Goal: Task Accomplishment & Management: Manage account settings

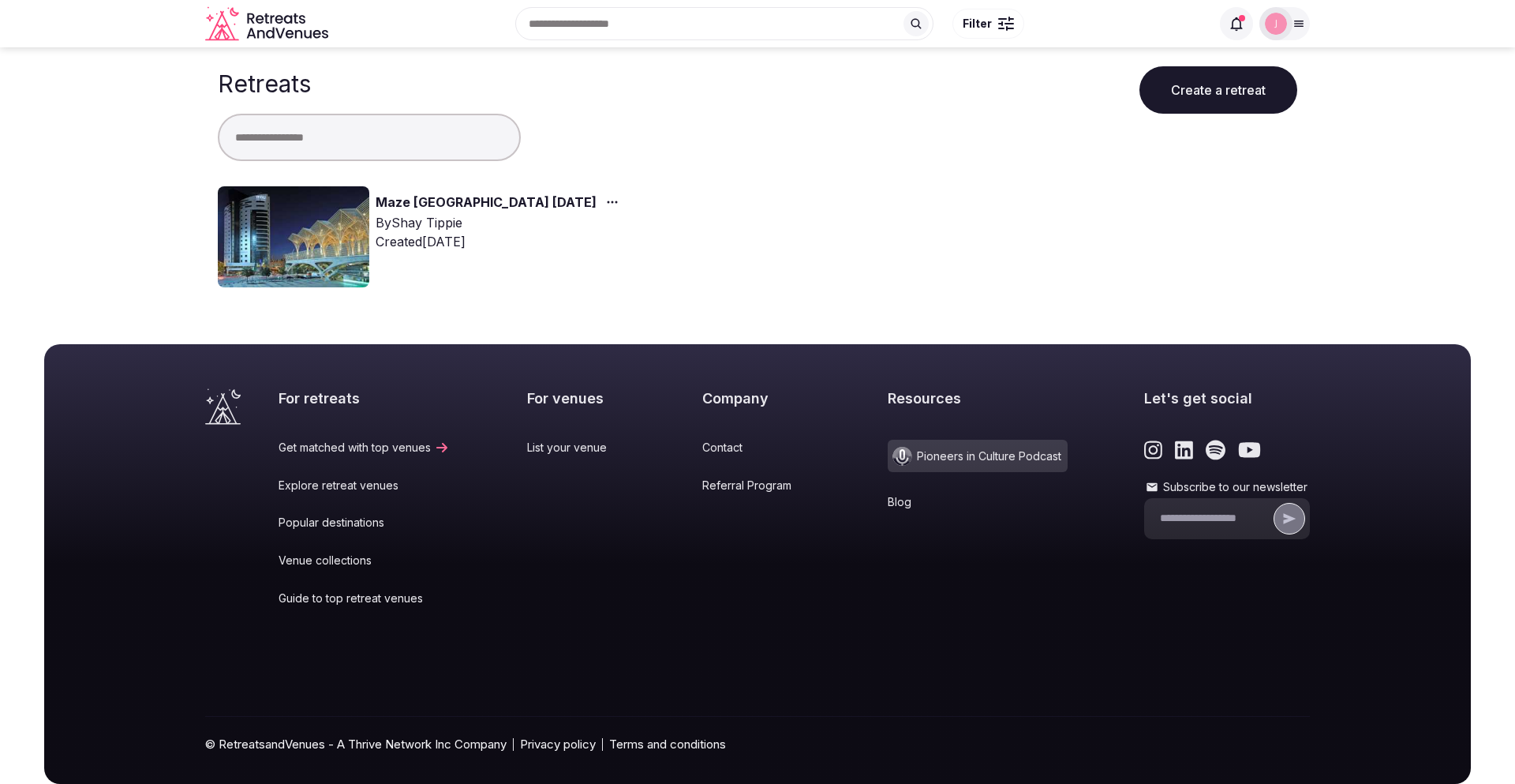
click at [467, 200] on link "Maze [GEOGRAPHIC_DATA] [DATE]" at bounding box center [486, 202] width 221 height 20
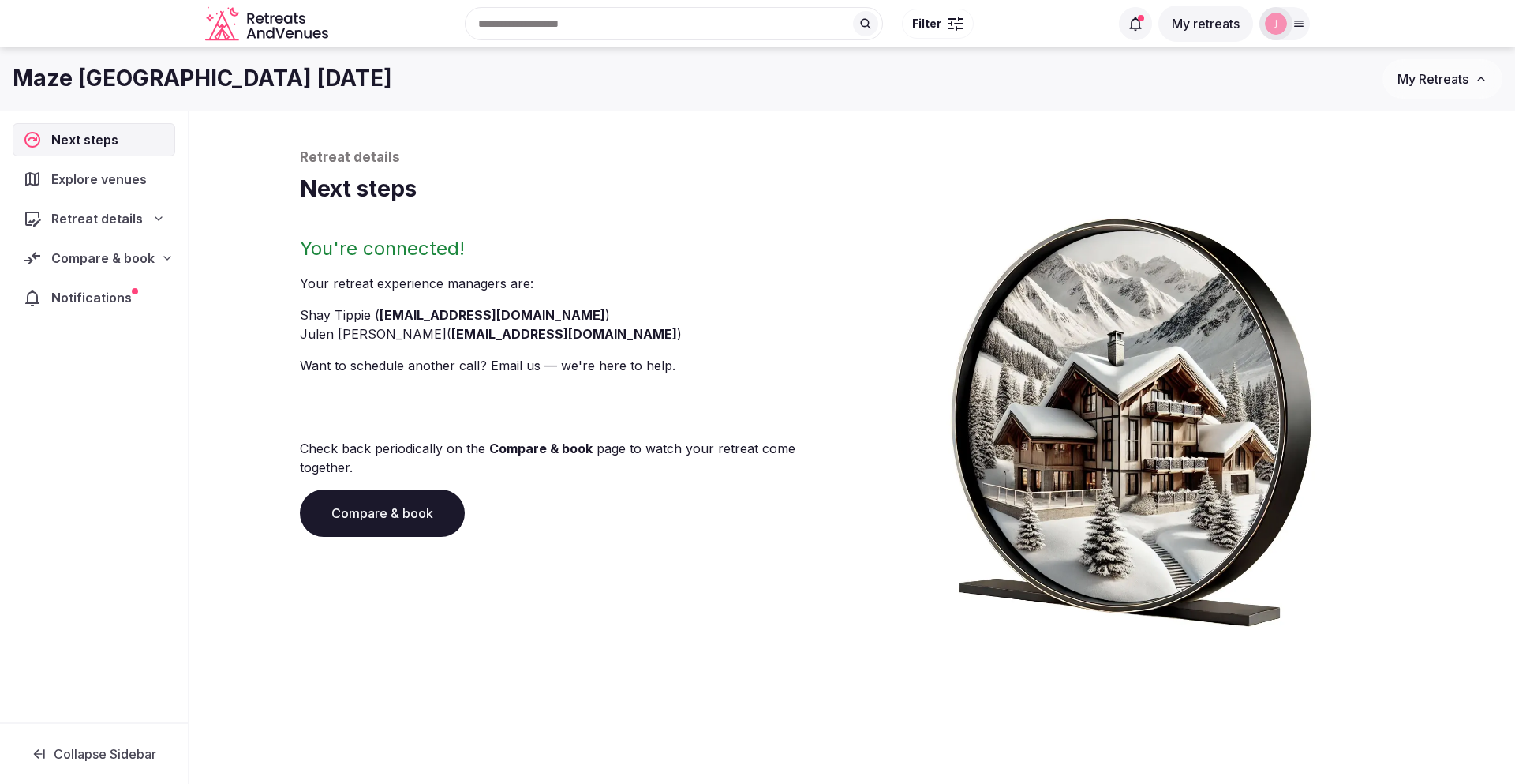
click at [120, 254] on span "Compare & book" at bounding box center [103, 258] width 104 height 19
click at [149, 353] on span "Proposals received (3)" at bounding box center [100, 361] width 124 height 16
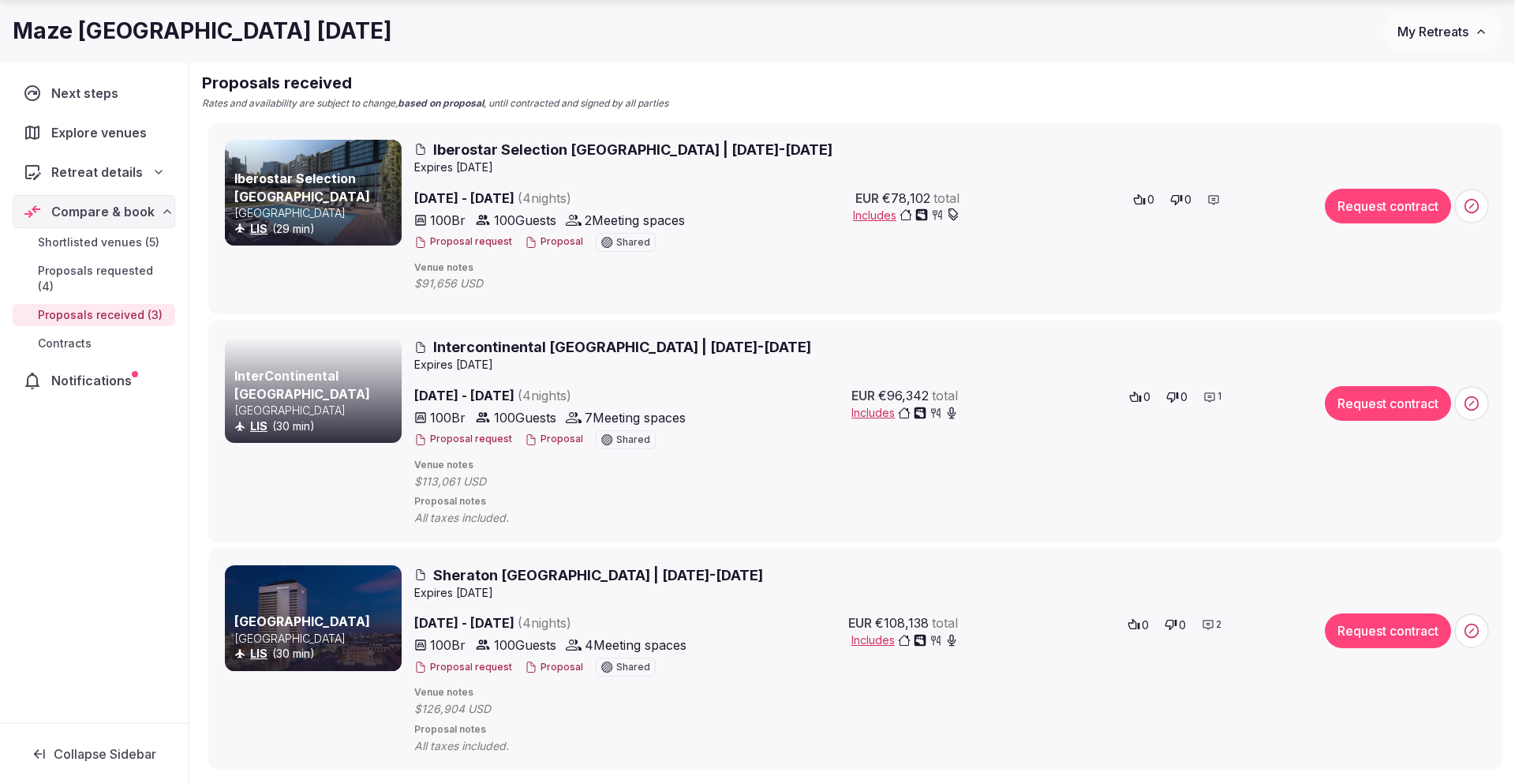
scroll to position [215, 0]
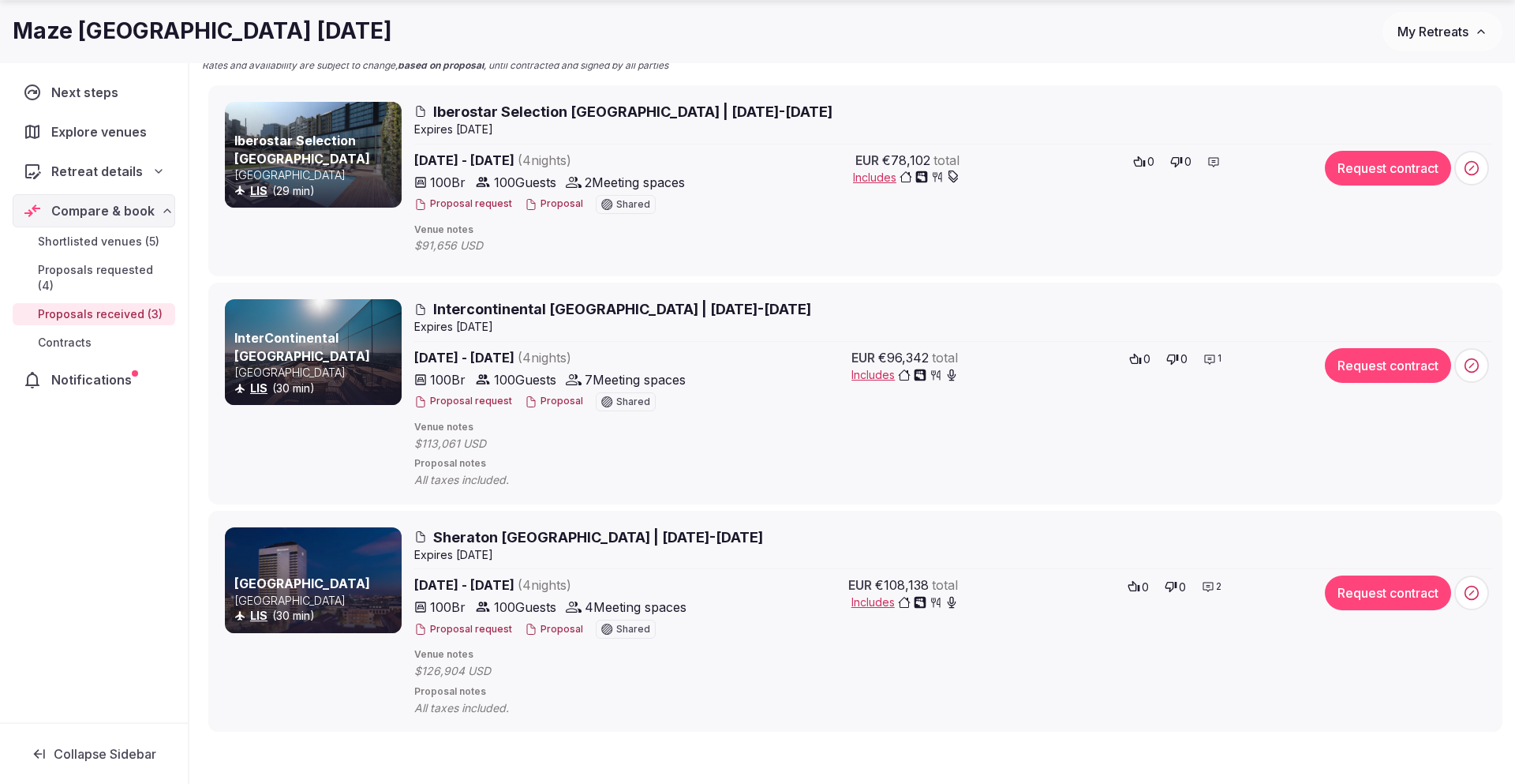
drag, startPoint x: 477, startPoint y: 204, endPoint x: 554, endPoint y: 196, distance: 77.4
click at [556, 209] on div "Proposal request Proposal Shared" at bounding box center [553, 205] width 278 height 19
click at [553, 207] on button "Proposal" at bounding box center [554, 204] width 58 height 14
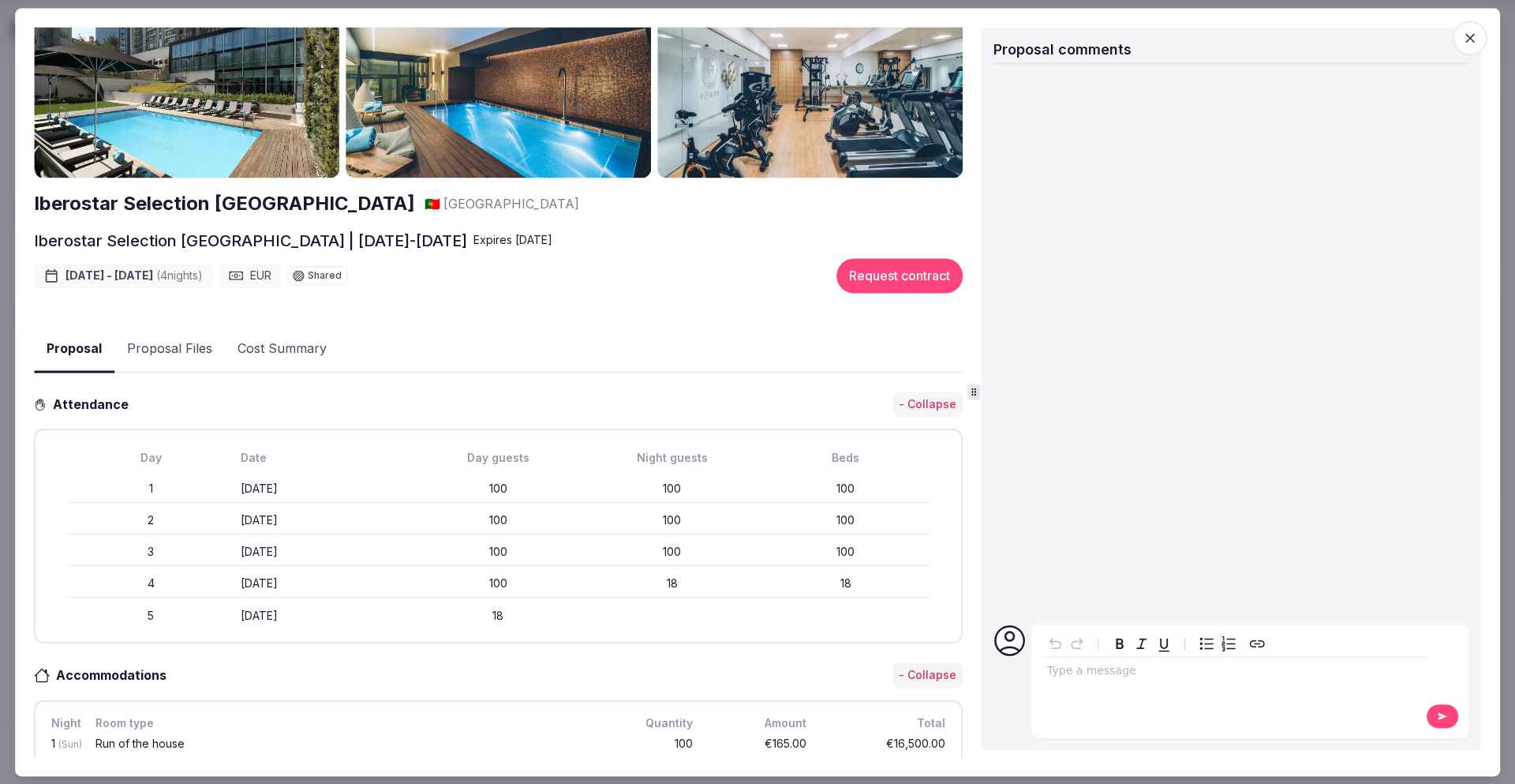
scroll to position [0, 0]
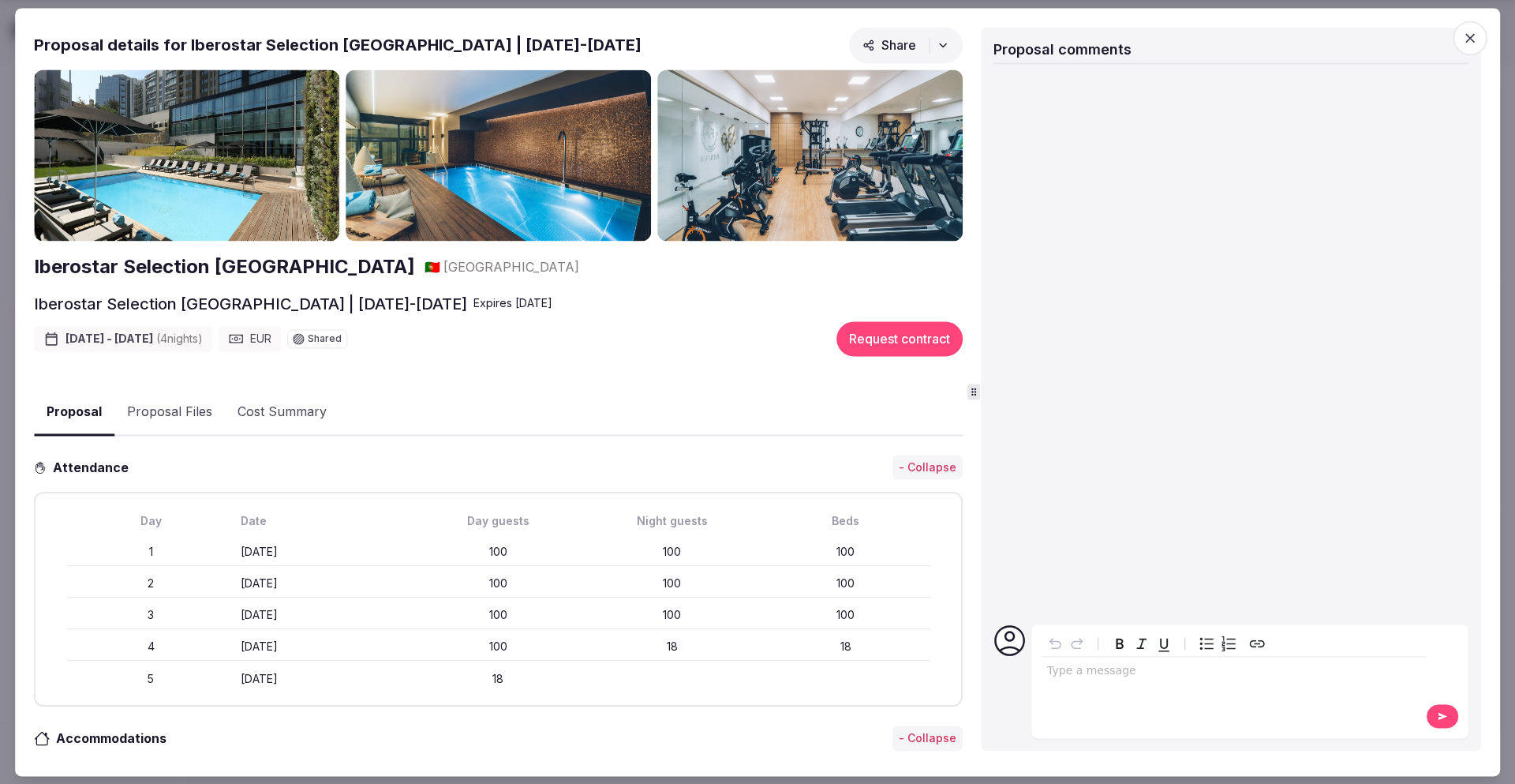
click at [279, 169] on img at bounding box center [186, 155] width 306 height 172
click at [1481, 36] on span "button" at bounding box center [1470, 38] width 35 height 35
